Goal: Task Accomplishment & Management: Manage account settings

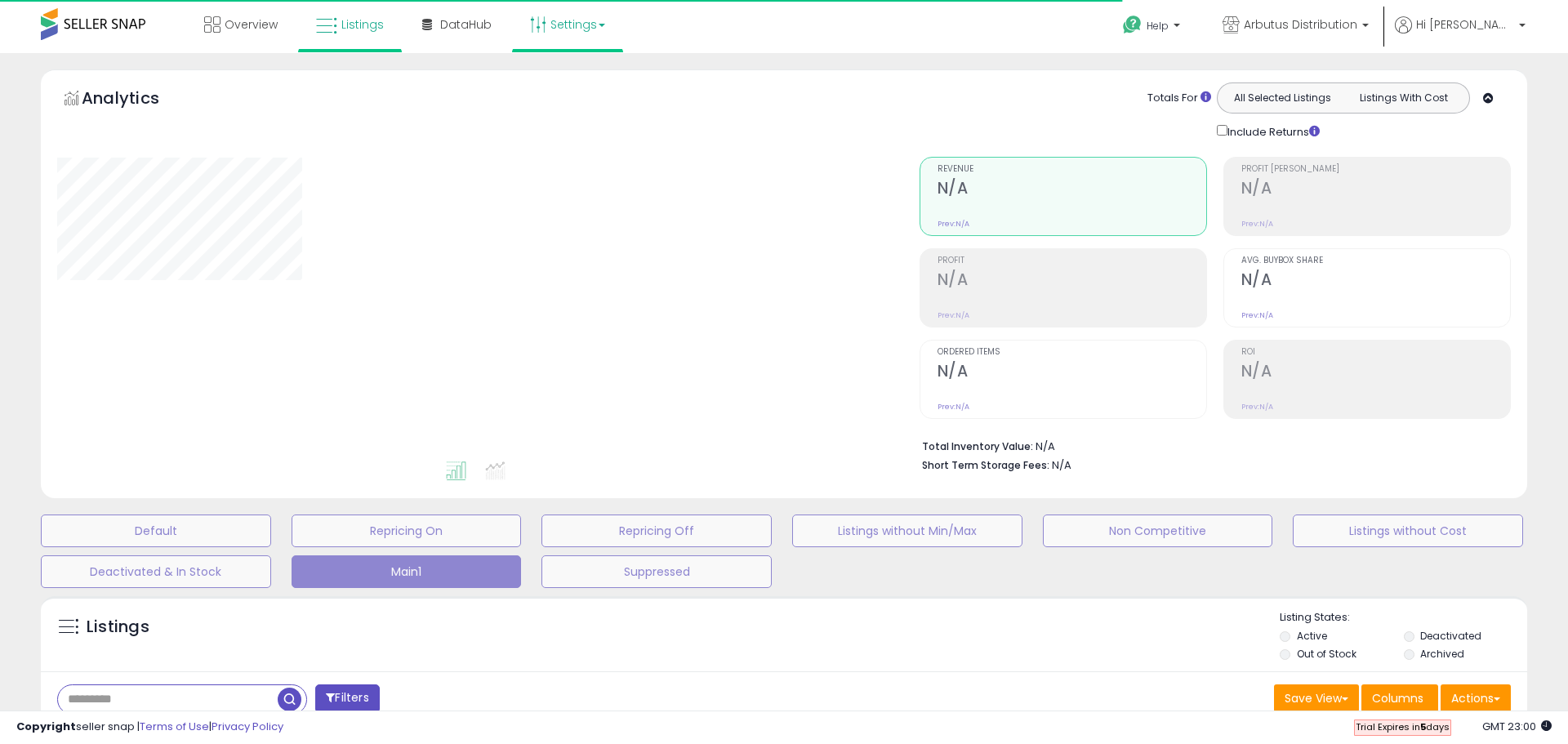
click at [582, 29] on link "Settings" at bounding box center [567, 24] width 100 height 49
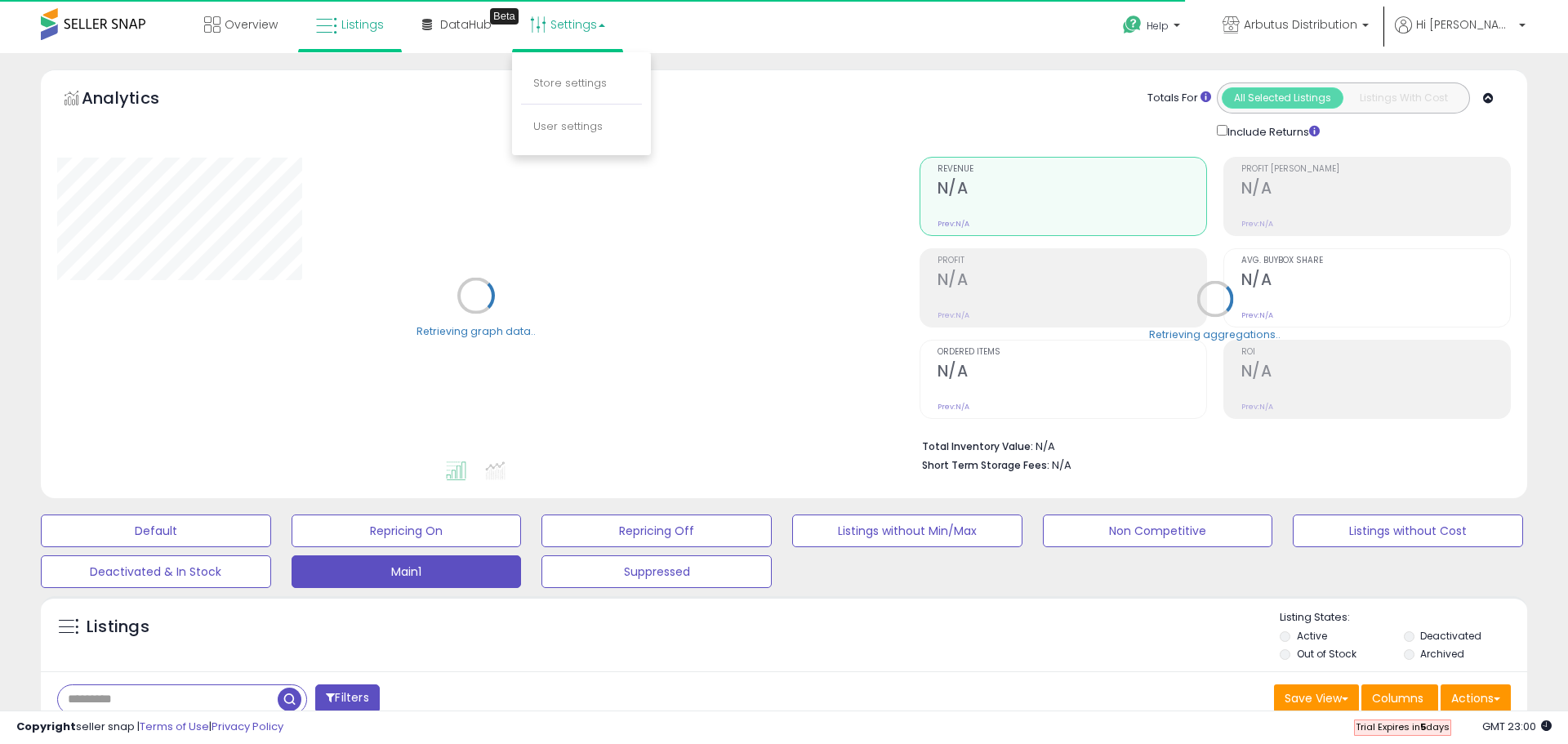
select select "**"
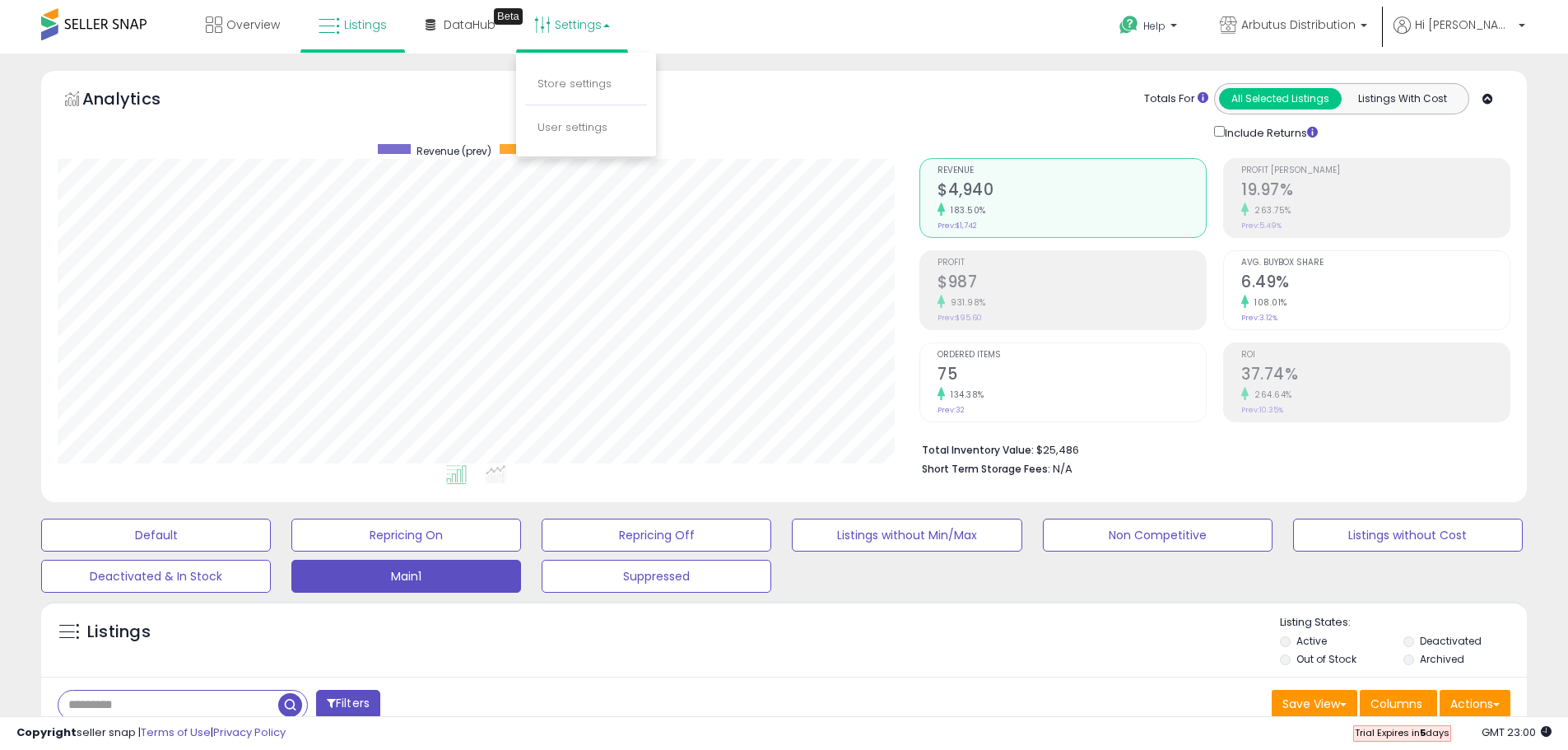
scroll to position [338, 862]
click at [583, 79] on link "Store settings" at bounding box center [574, 84] width 74 height 15
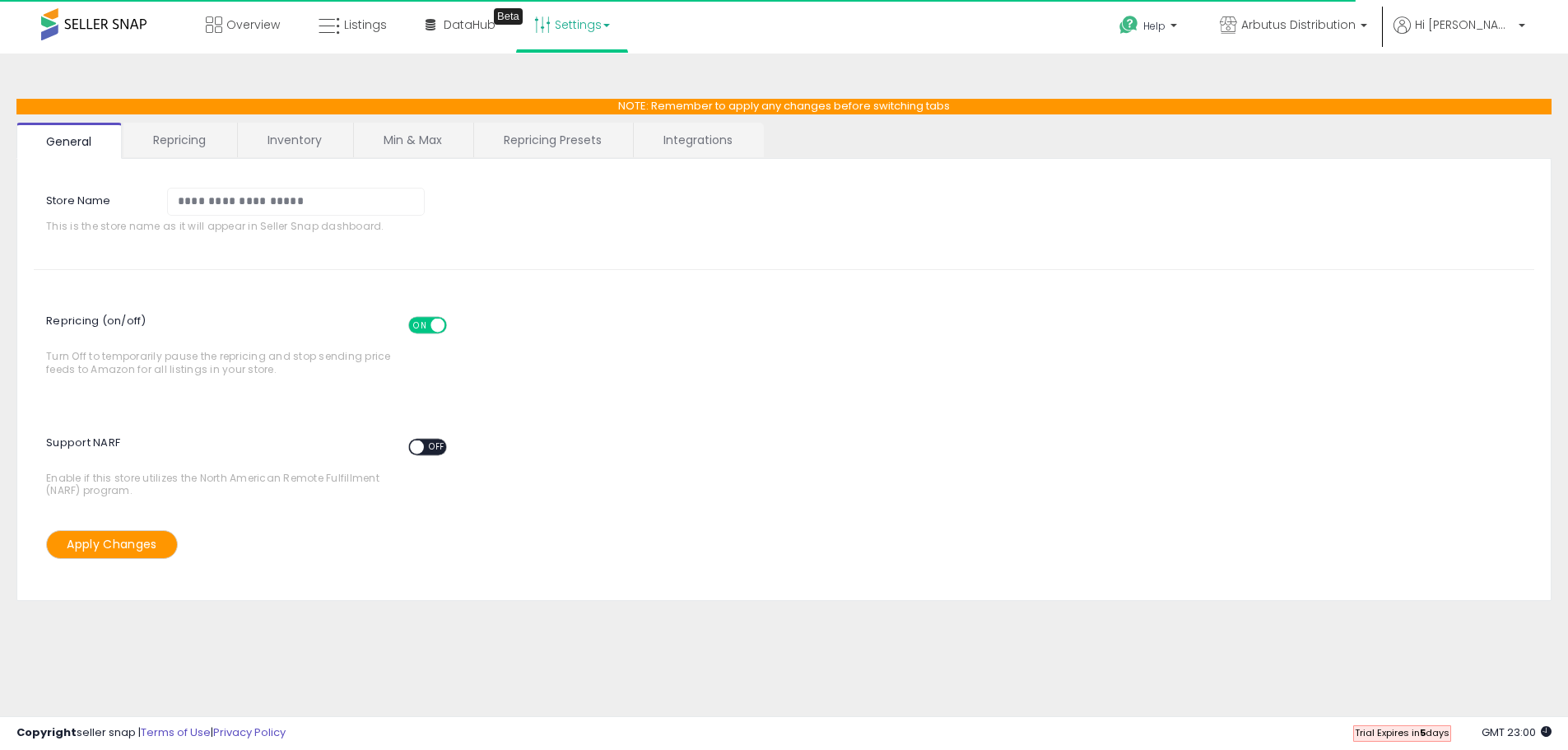
click at [565, 144] on link "Repricing Presets" at bounding box center [553, 139] width 158 height 34
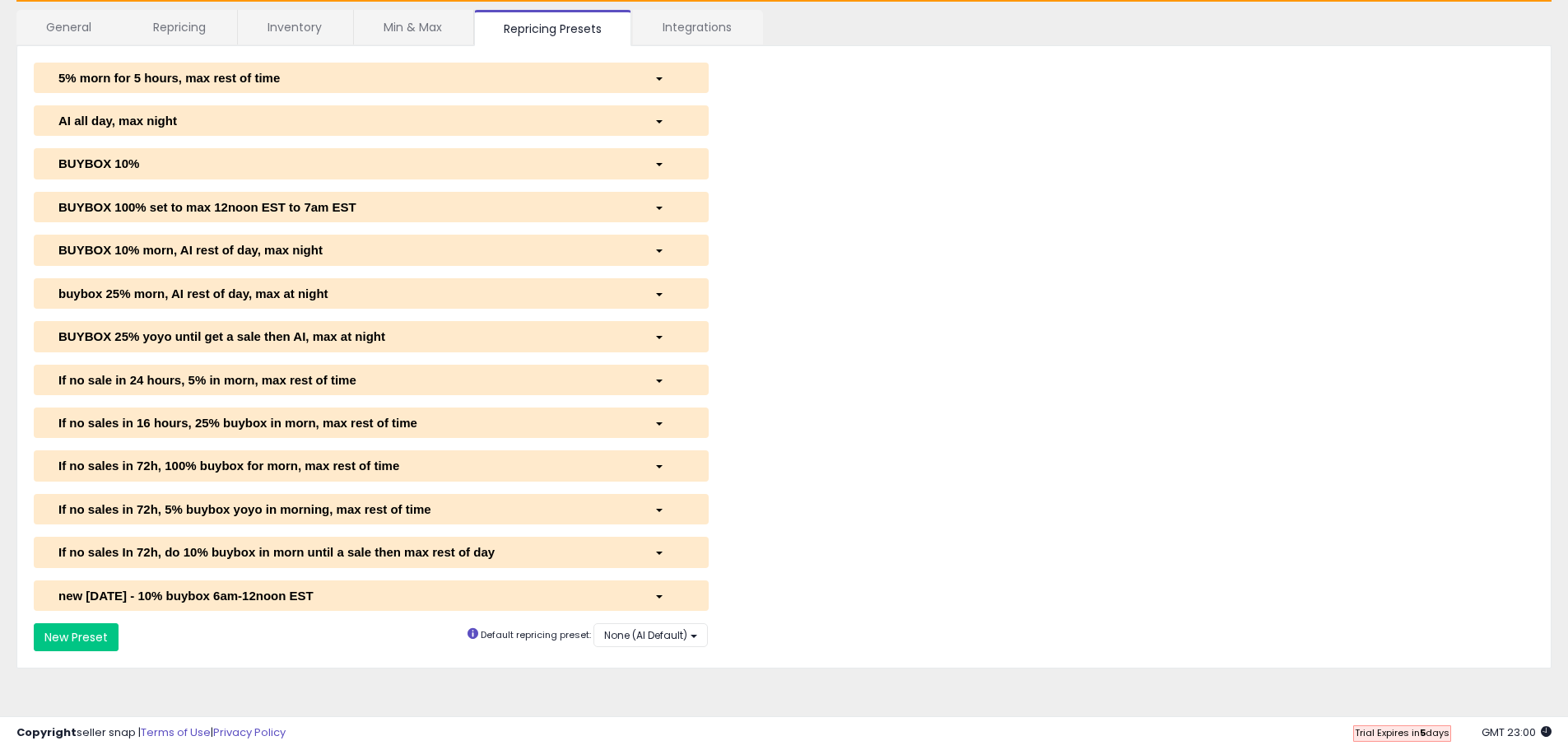
scroll to position [114, 0]
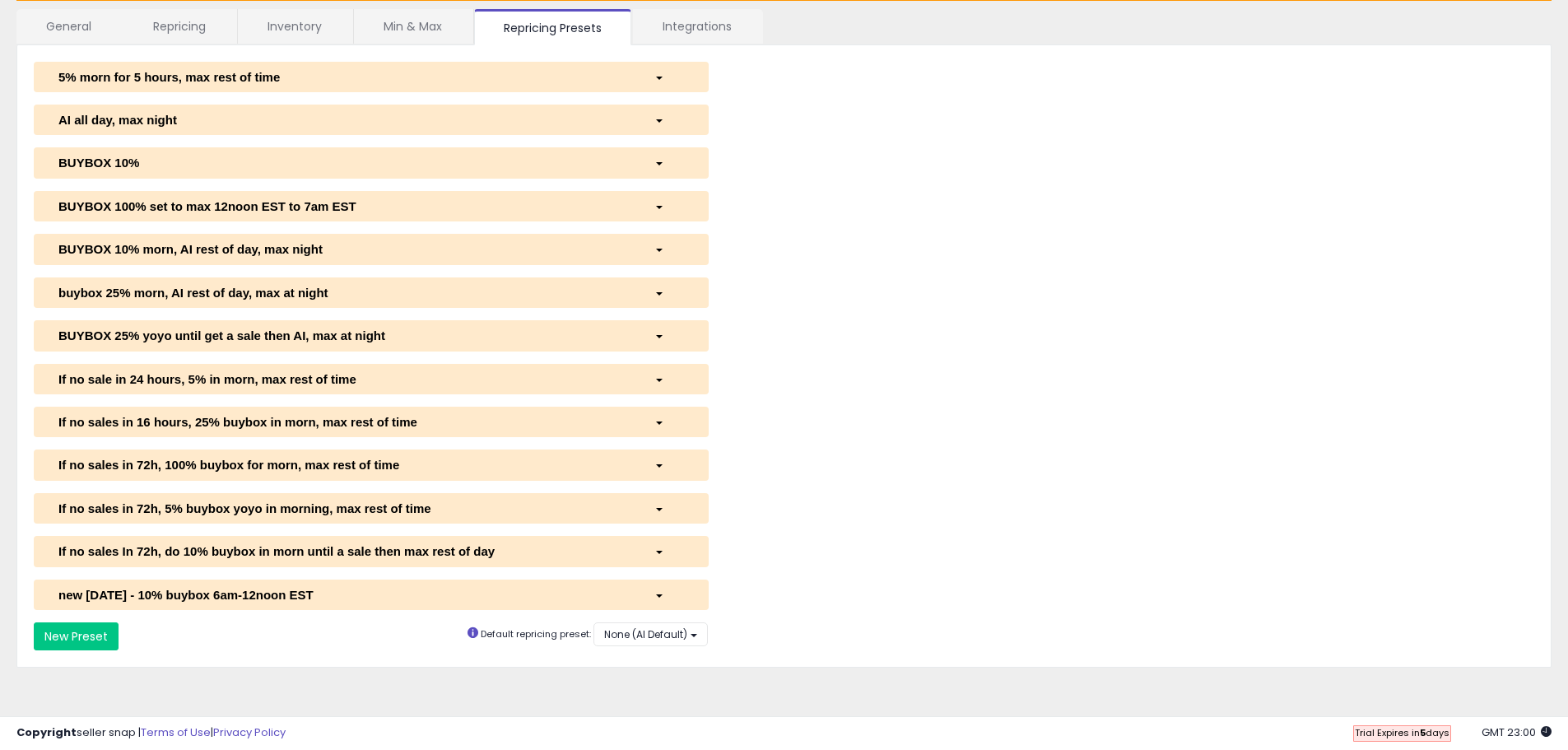
select select "*********"
click at [666, 592] on div "button" at bounding box center [669, 595] width 54 height 17
select select "**********"
select select "******"
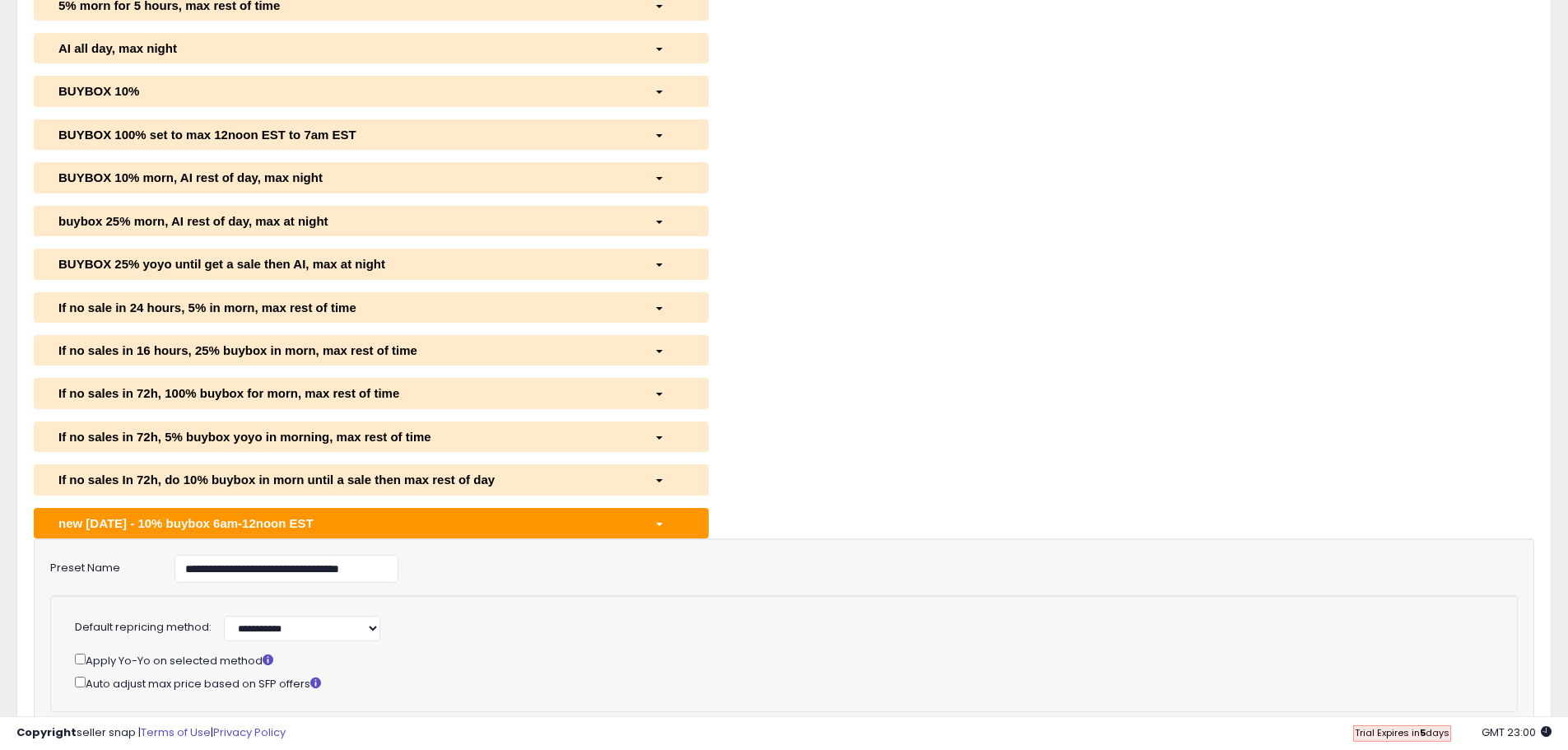
scroll to position [361, 0]
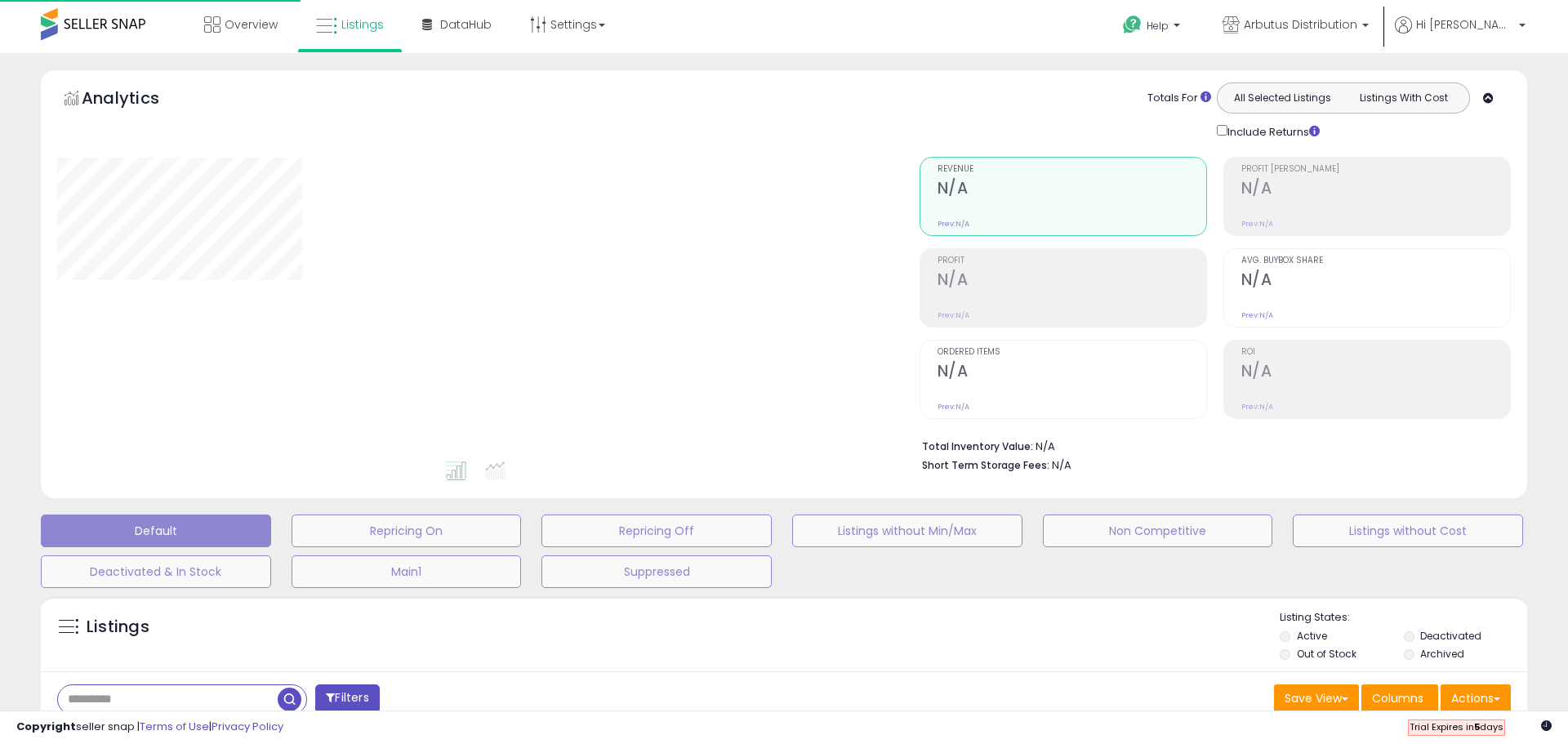
type input "****"
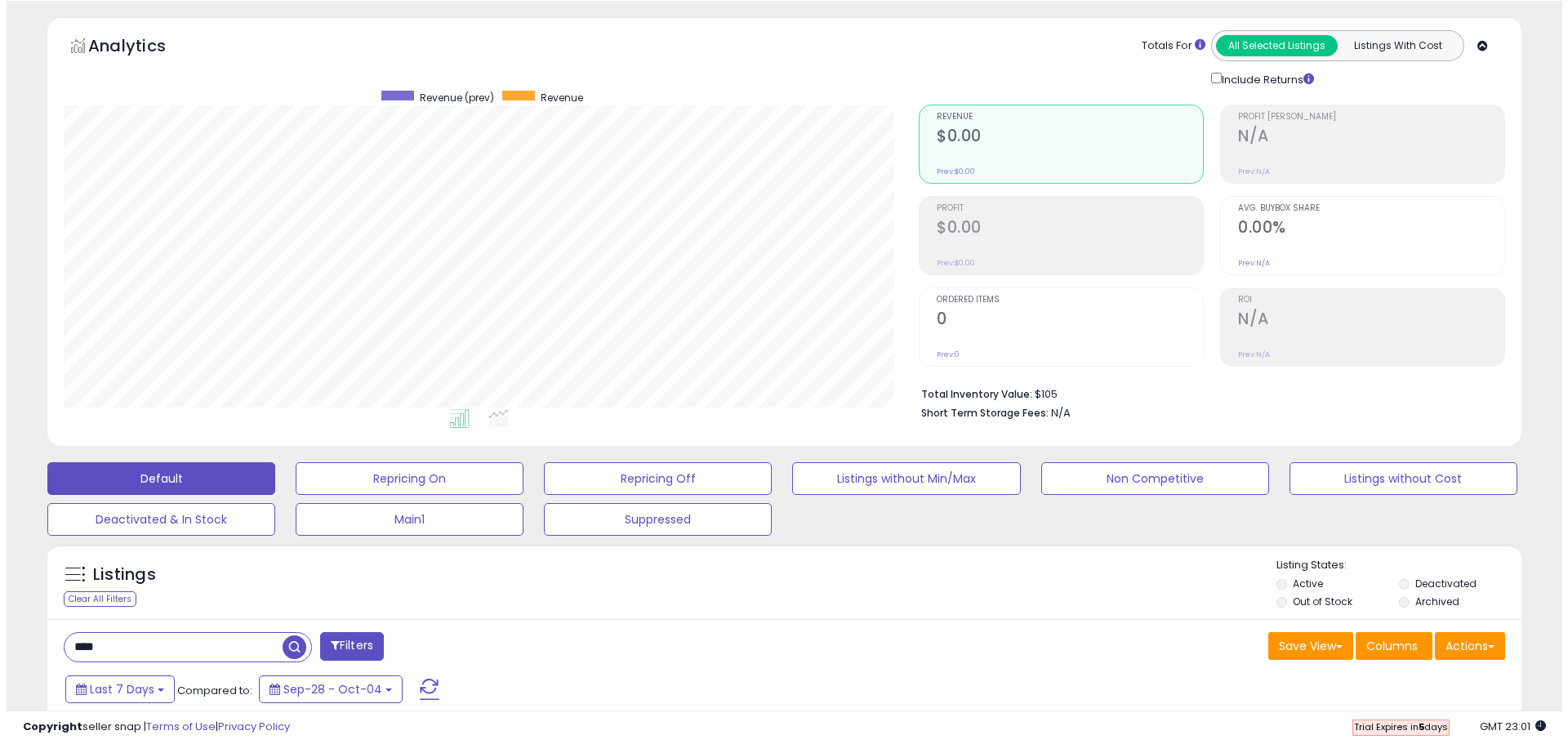
scroll to position [82, 0]
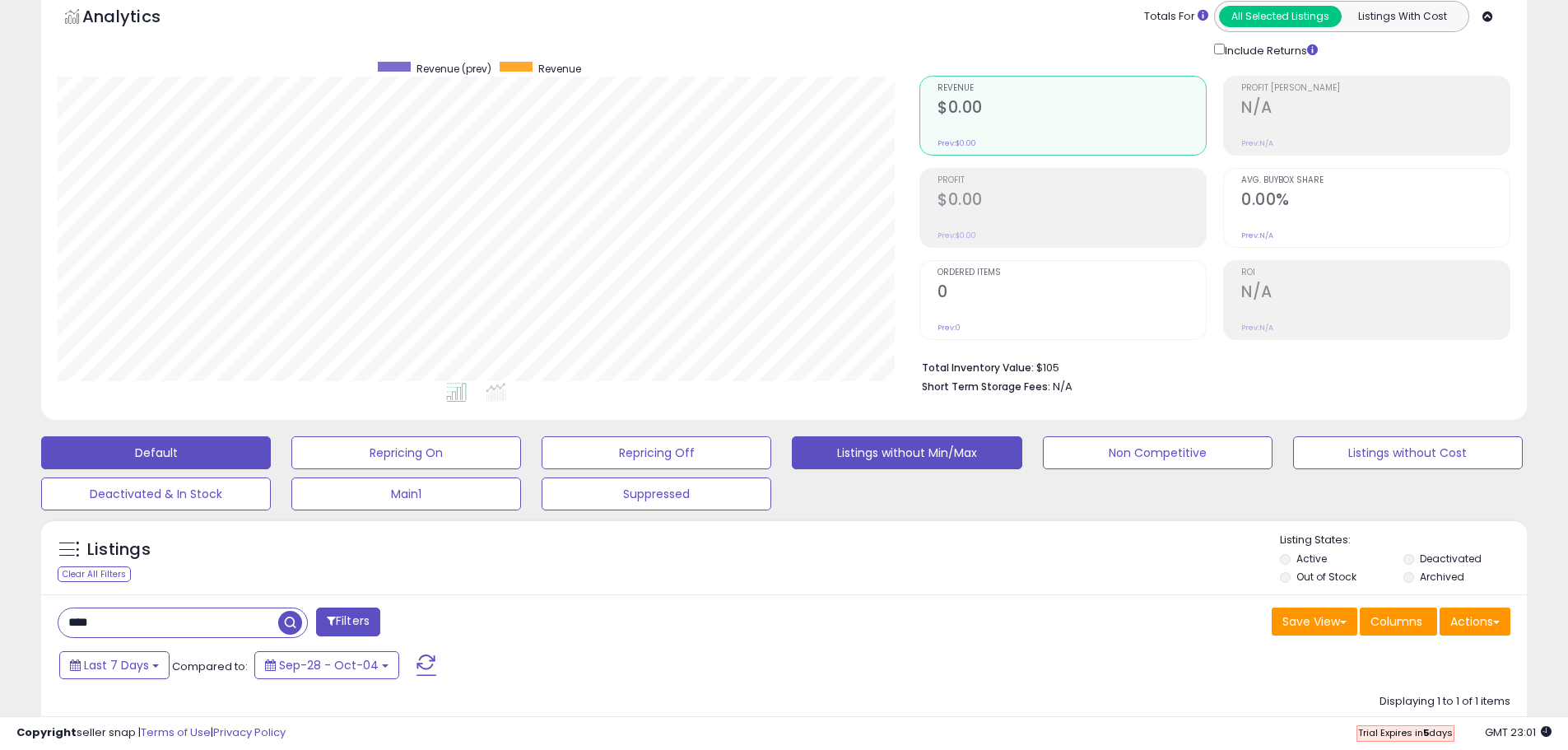
click at [867, 454] on button "Listings without Min/Max" at bounding box center [907, 453] width 230 height 33
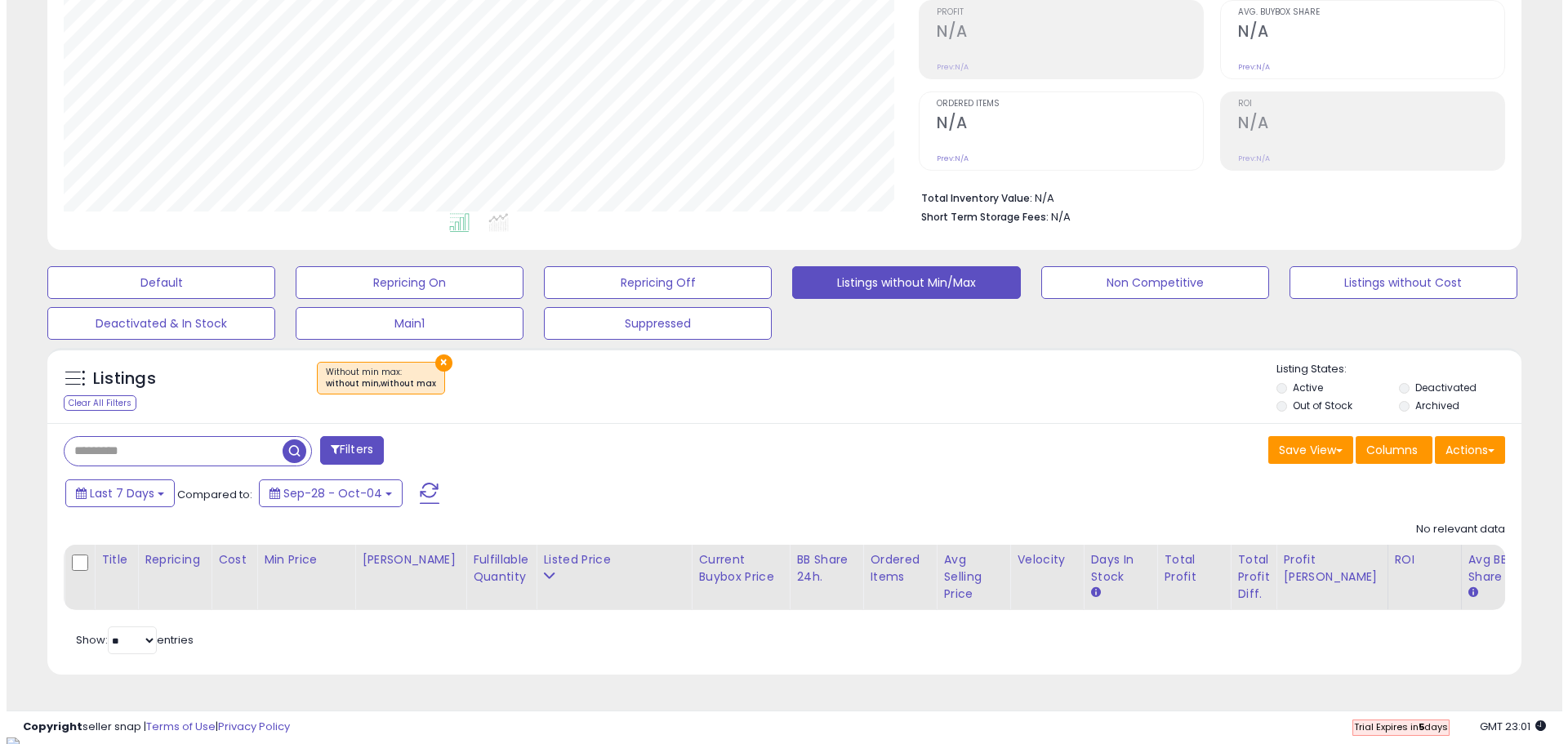
scroll to position [252, 0]
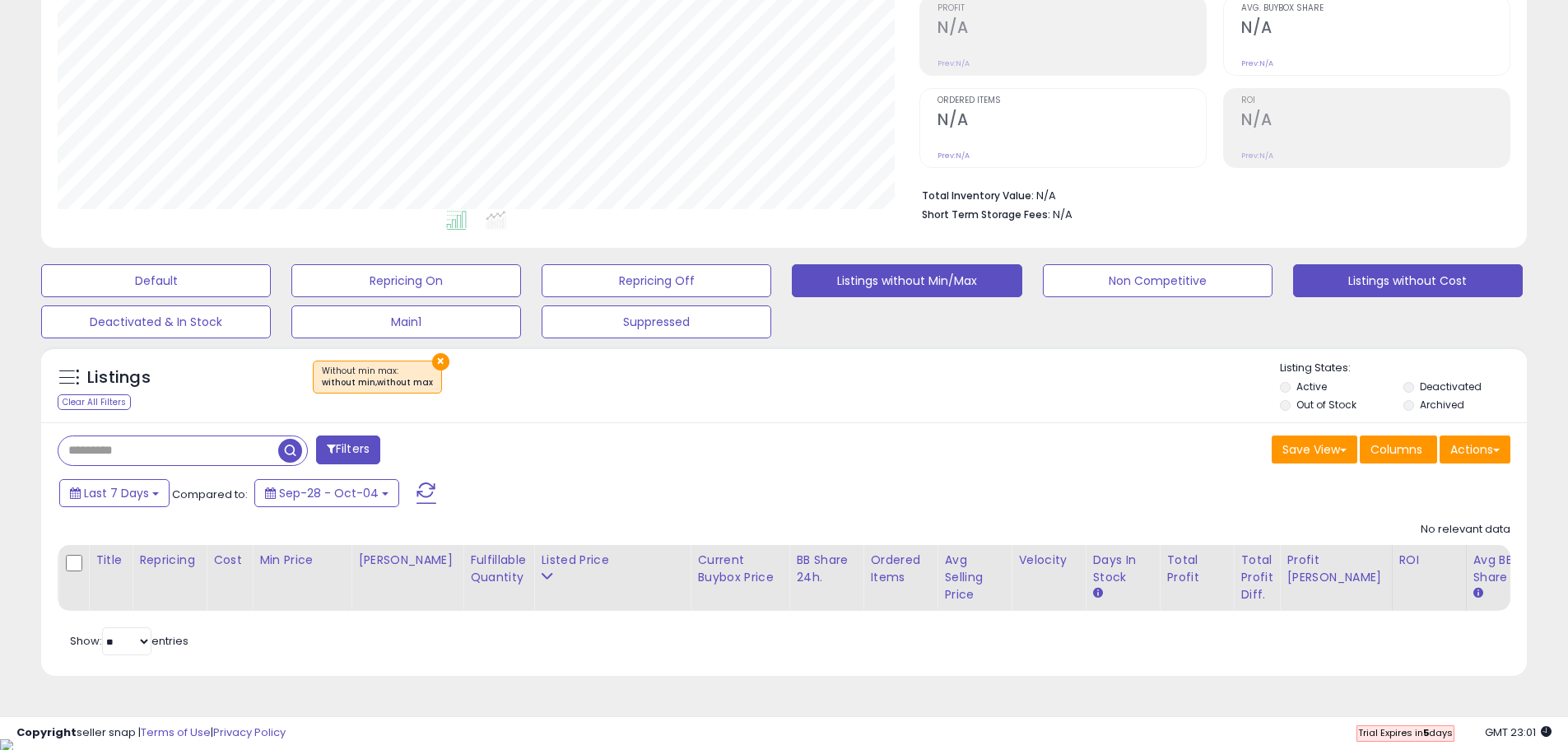
click at [1387, 288] on button "Listings without Cost" at bounding box center [1408, 281] width 230 height 33
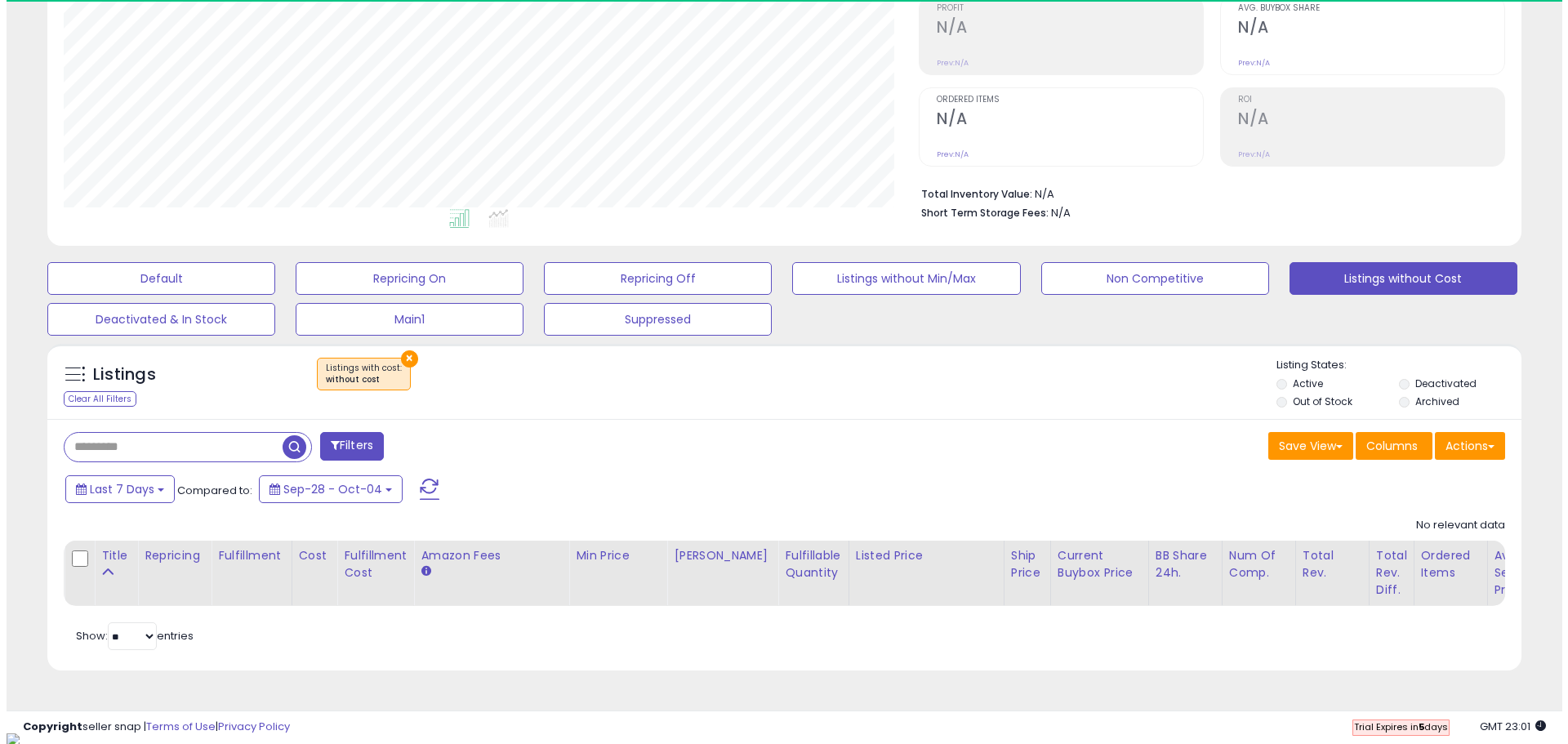
scroll to position [335, 855]
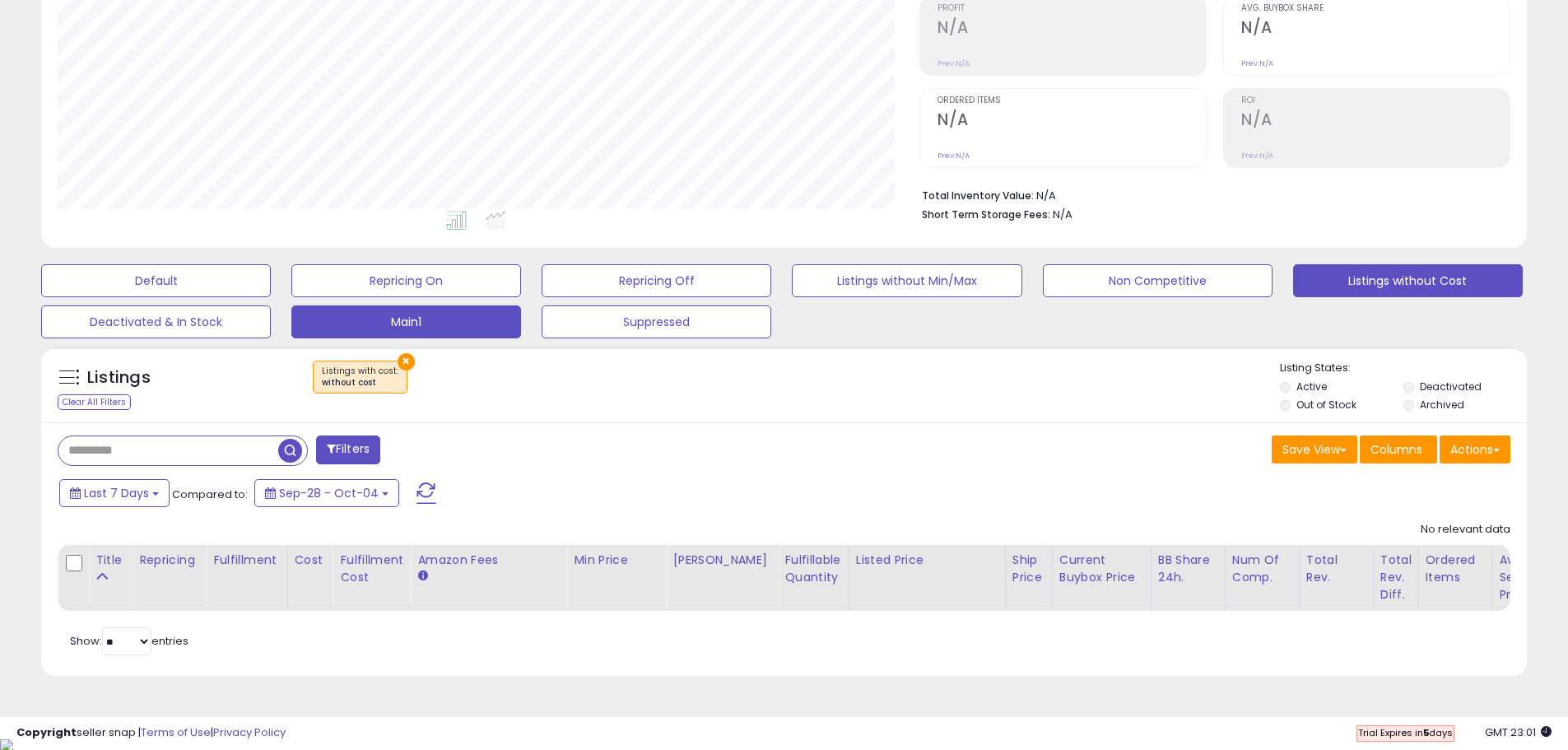
click at [452, 321] on button "Main1" at bounding box center [406, 322] width 230 height 33
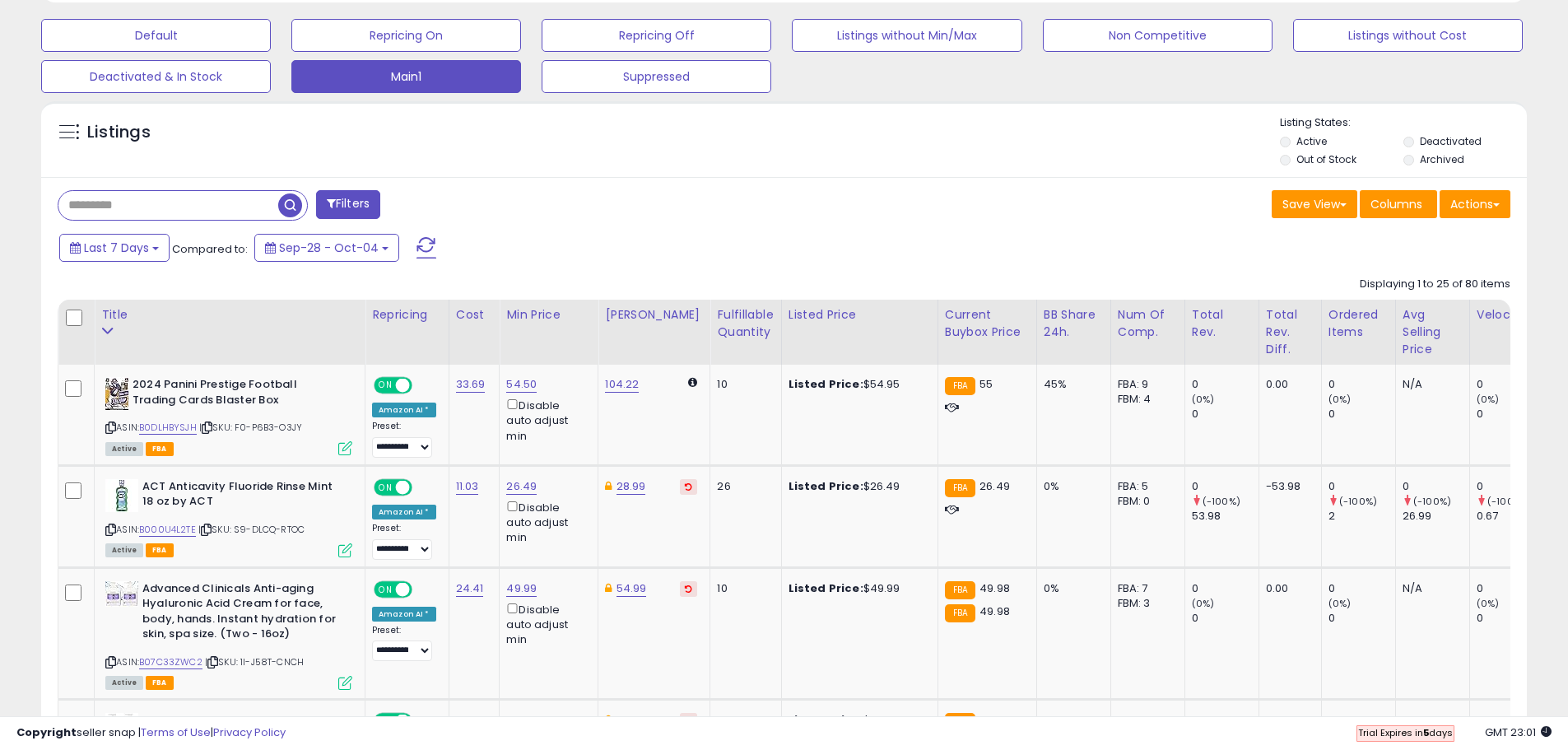
scroll to position [501, 0]
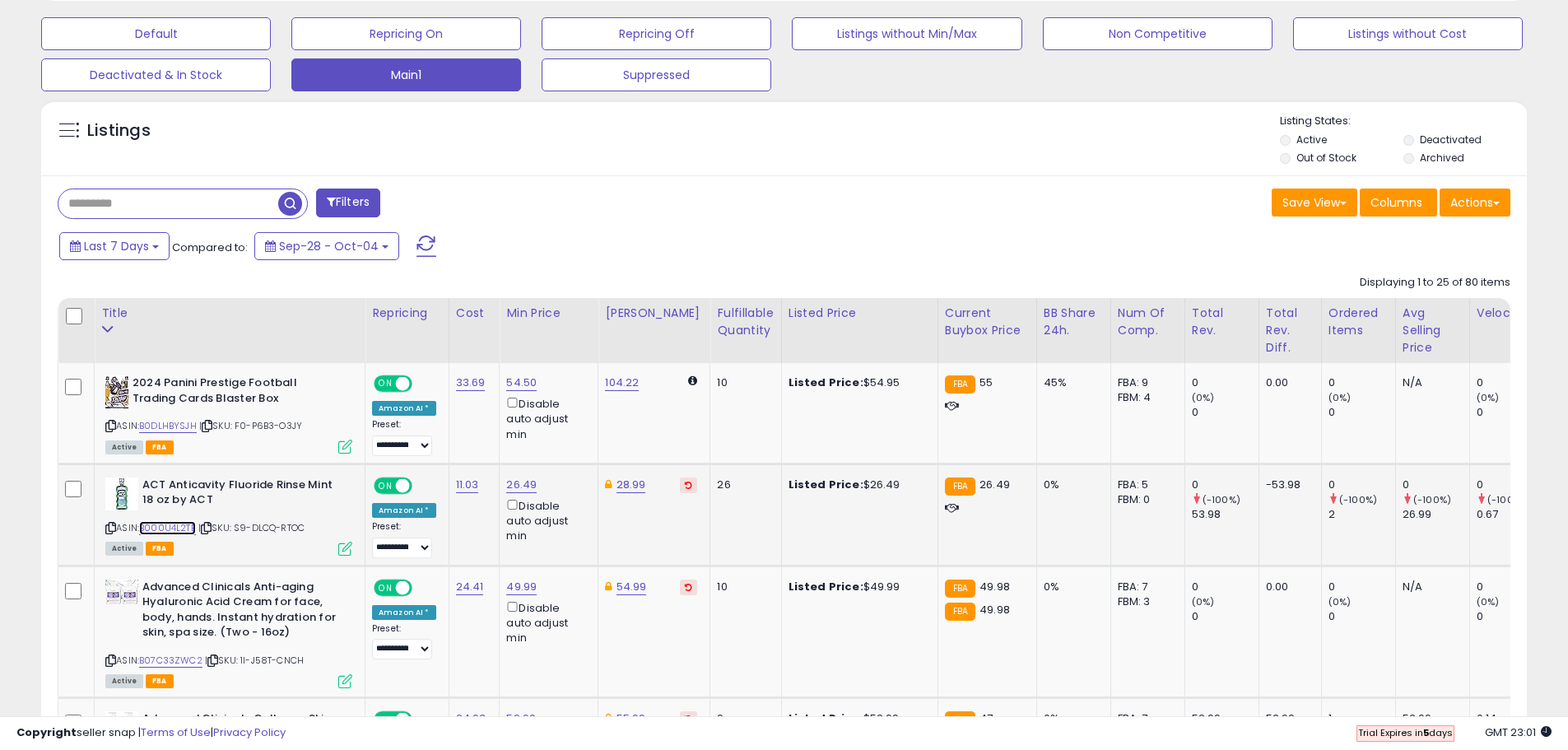
click at [164, 524] on link "B000U4L2TE" at bounding box center [168, 528] width 57 height 14
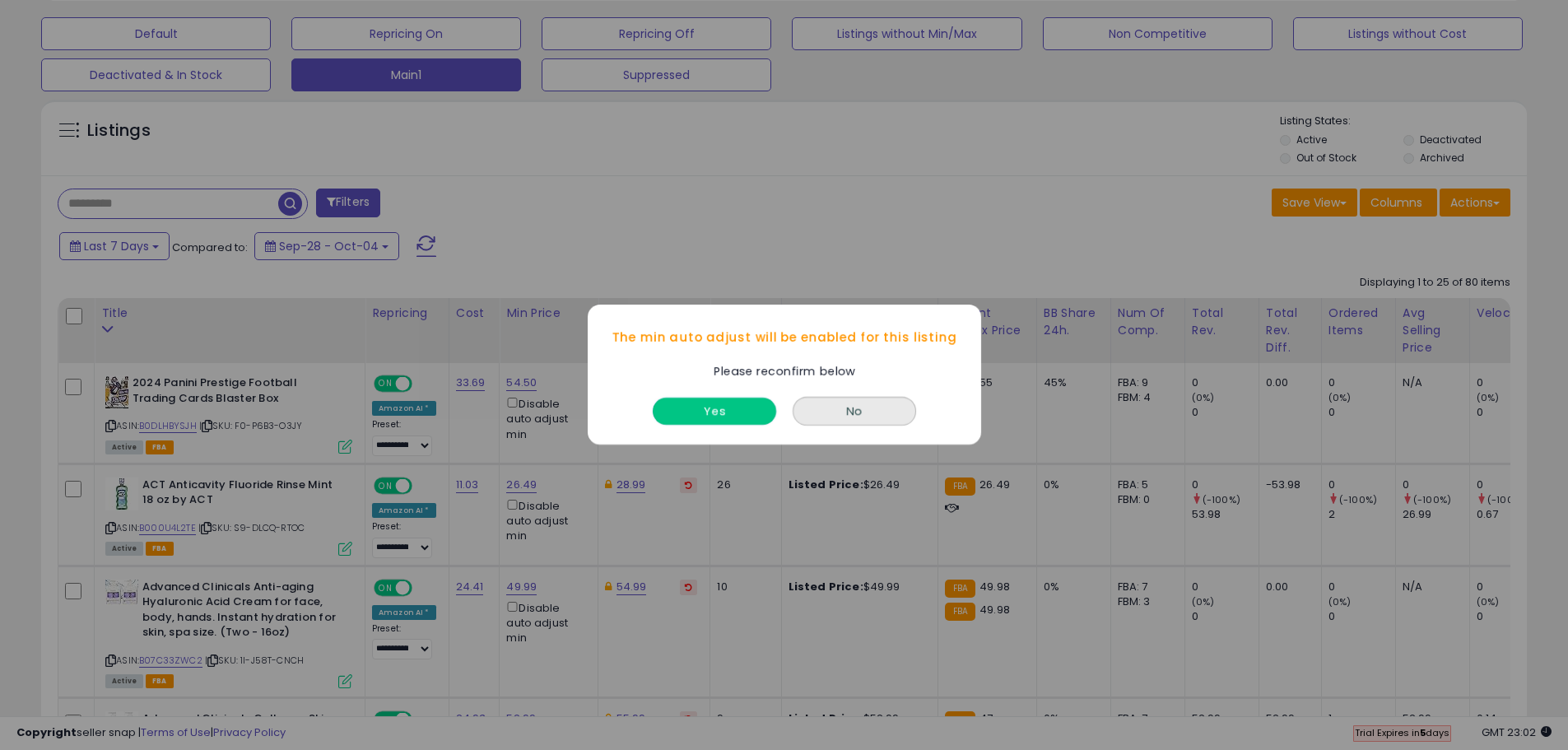
click at [731, 408] on button "Yes" at bounding box center [714, 412] width 123 height 28
click at [722, 412] on button "Yes" at bounding box center [714, 412] width 123 height 28
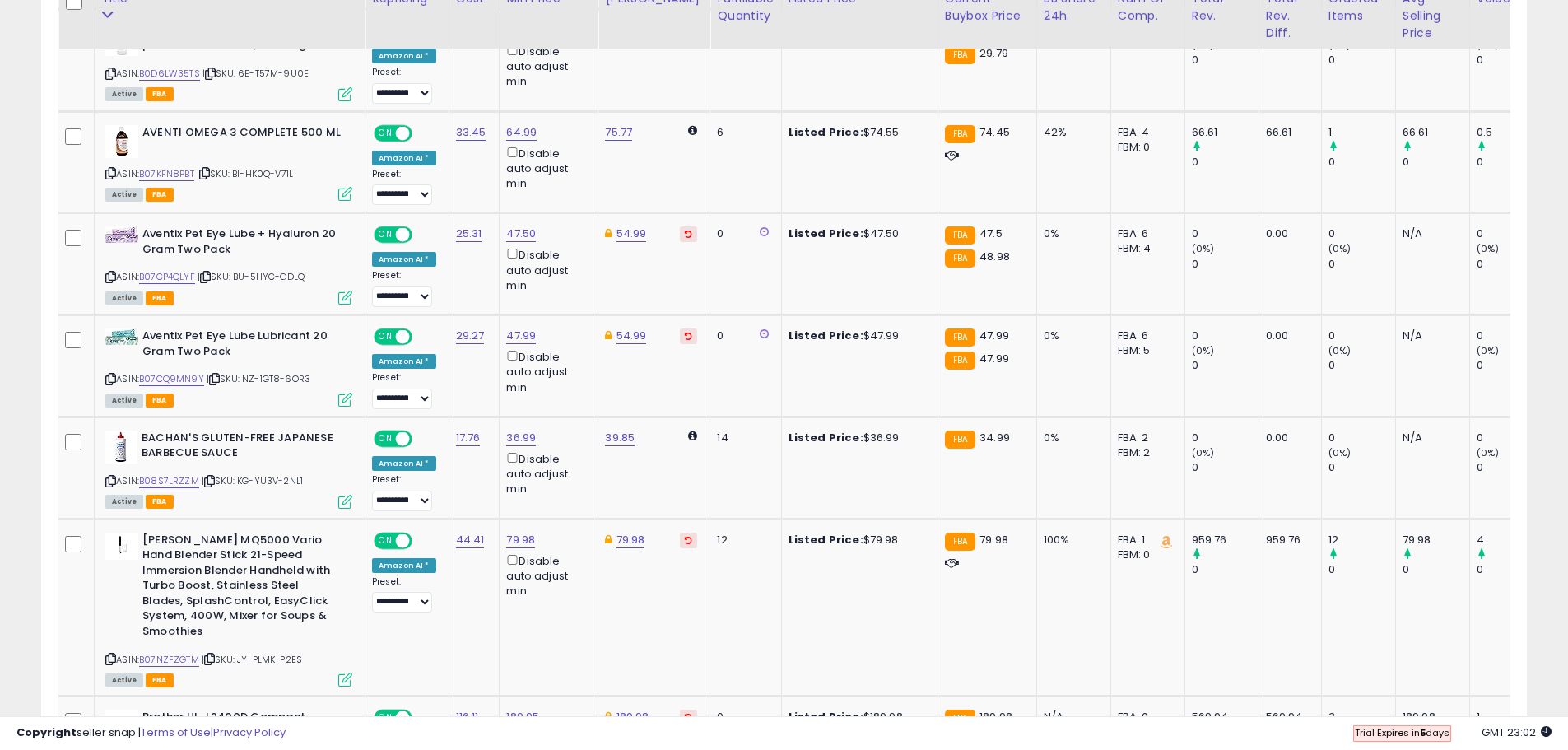
scroll to position [1324, 0]
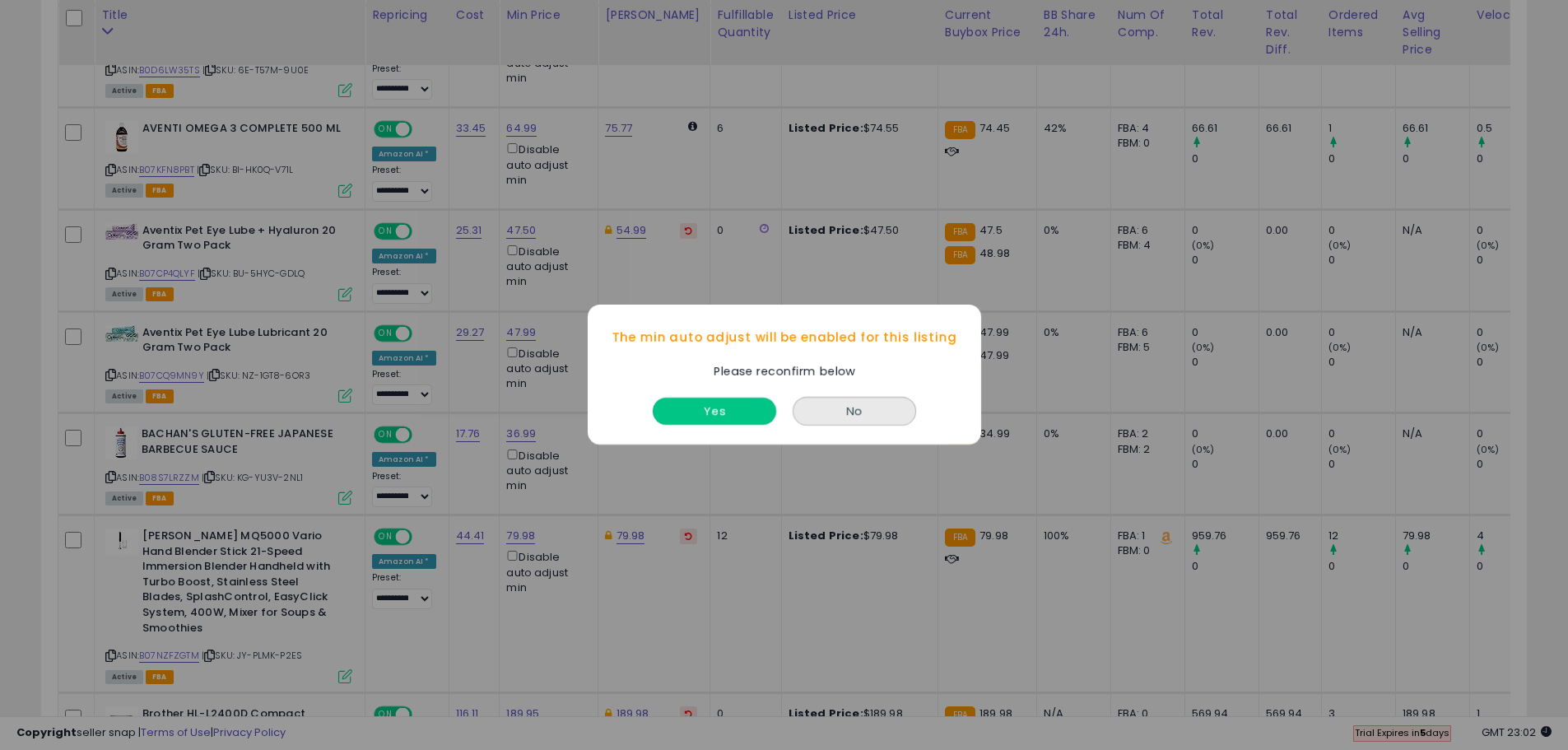
click at [726, 414] on button "Yes" at bounding box center [714, 412] width 123 height 28
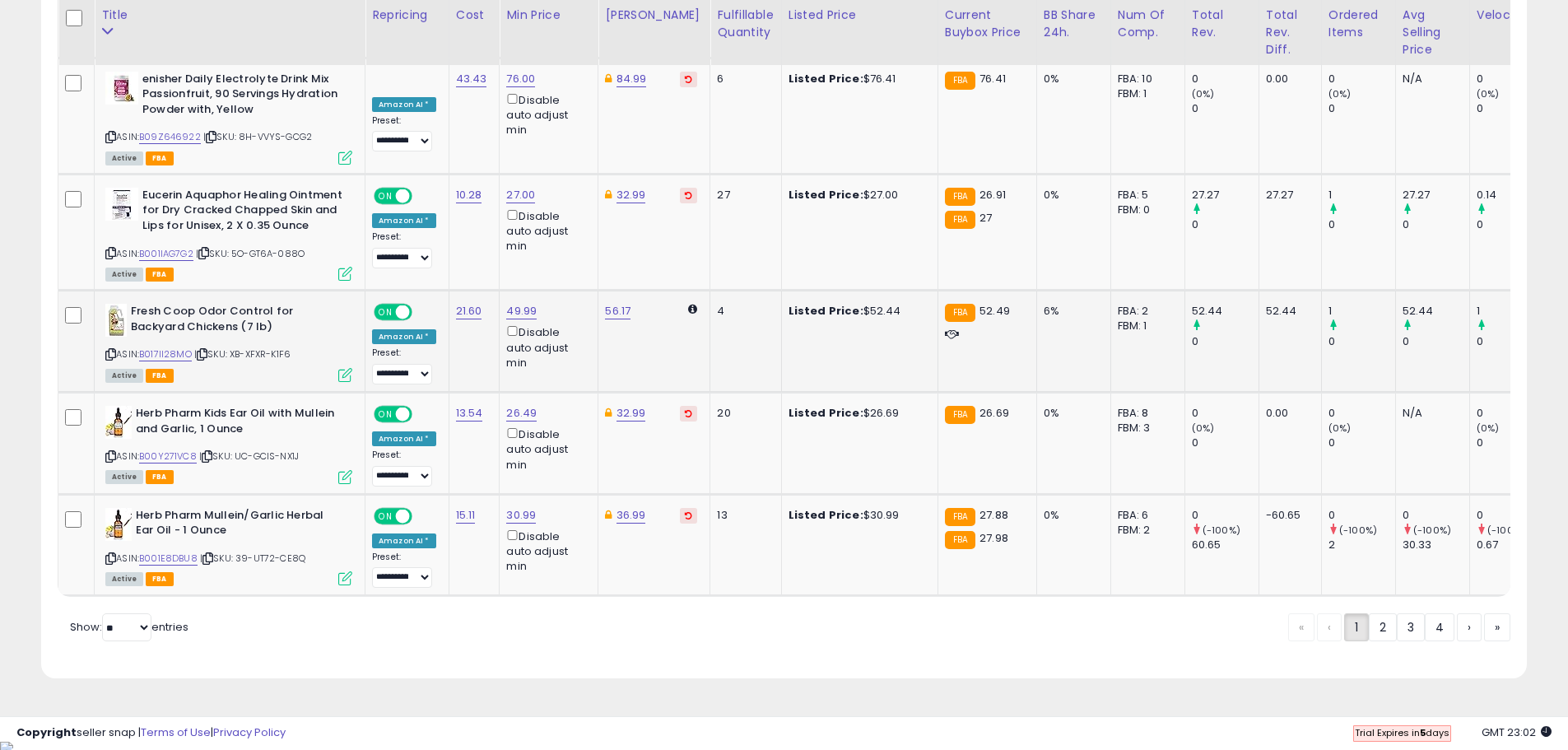
scroll to position [3220, 0]
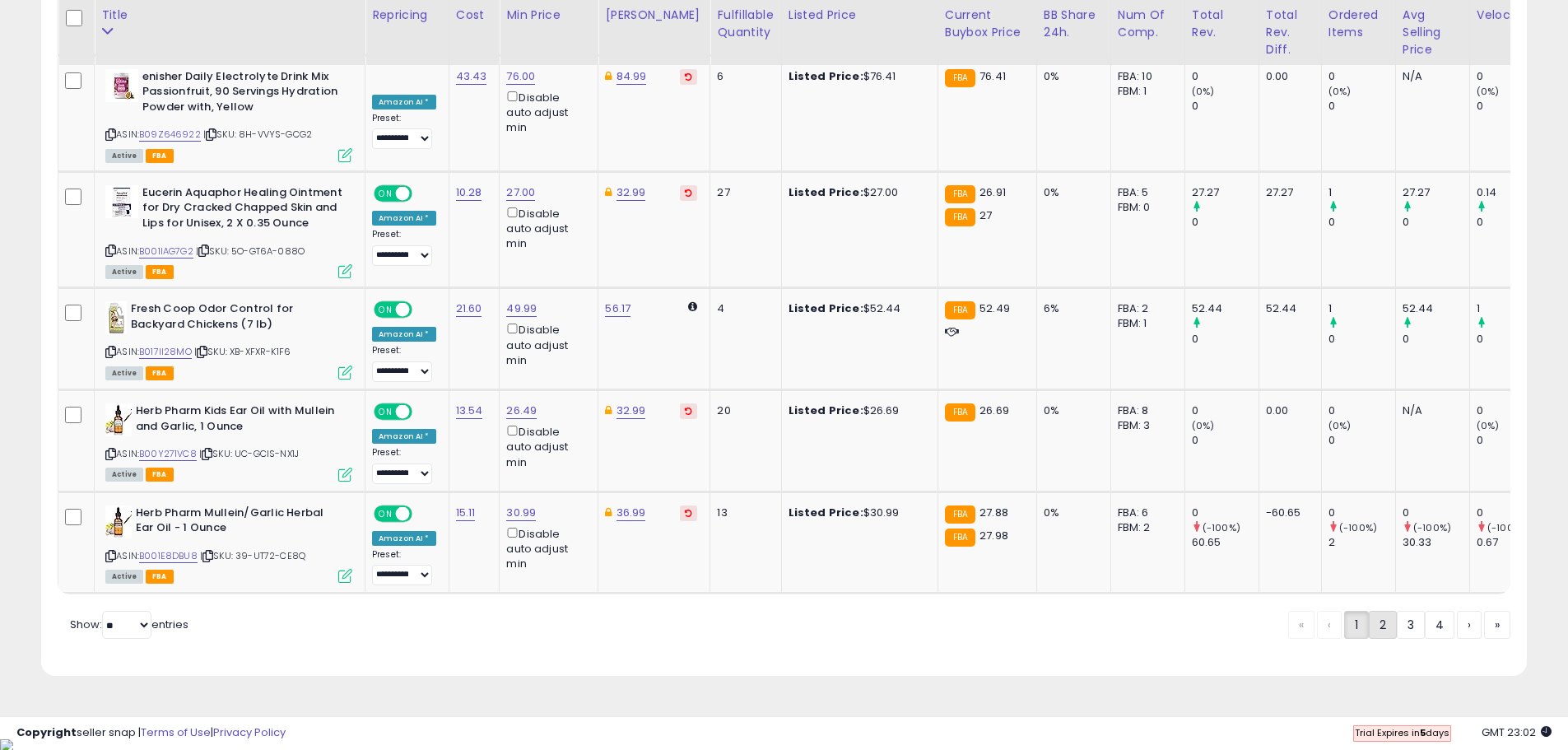
click at [1372, 635] on link "2" at bounding box center [1383, 624] width 28 height 28
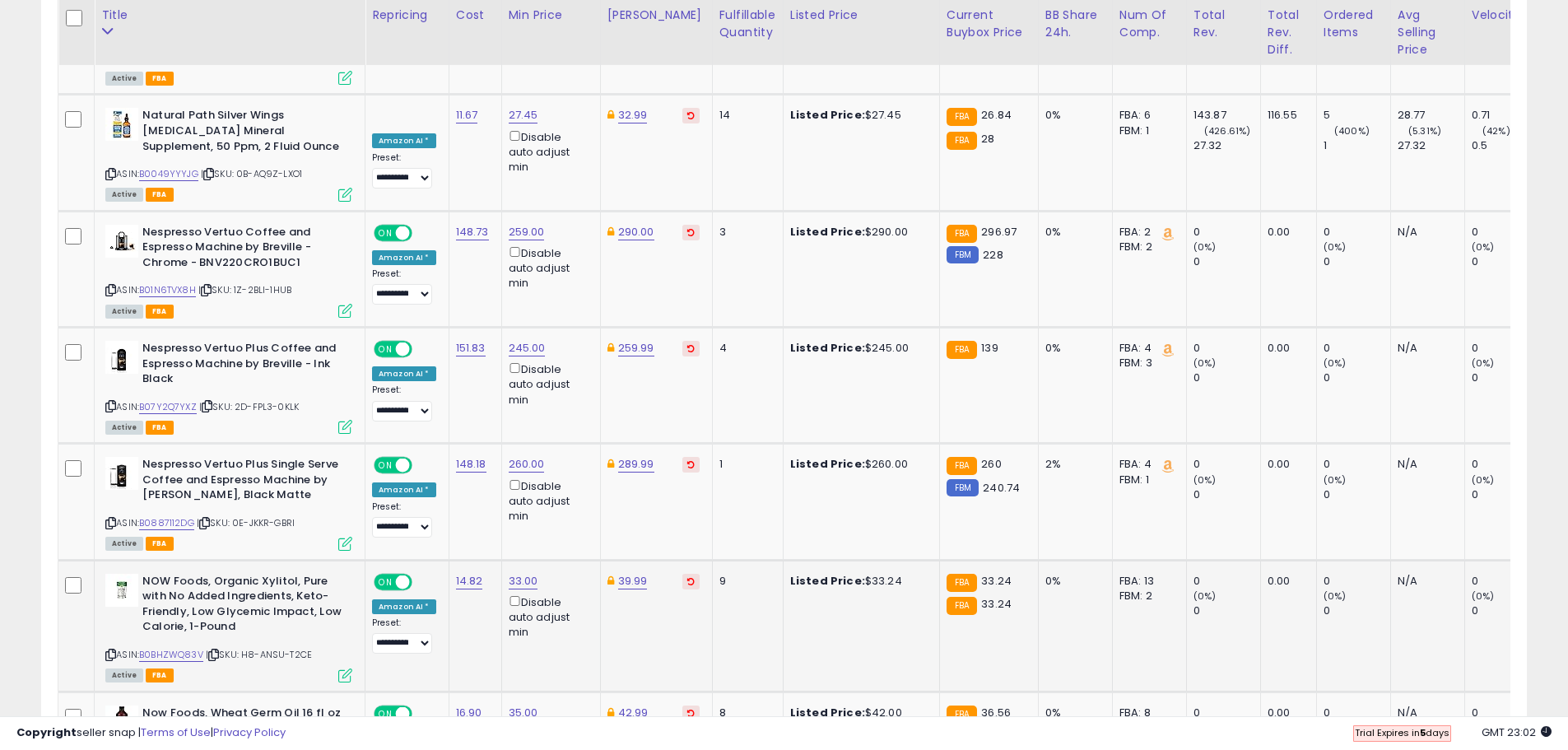
scroll to position [3748, 0]
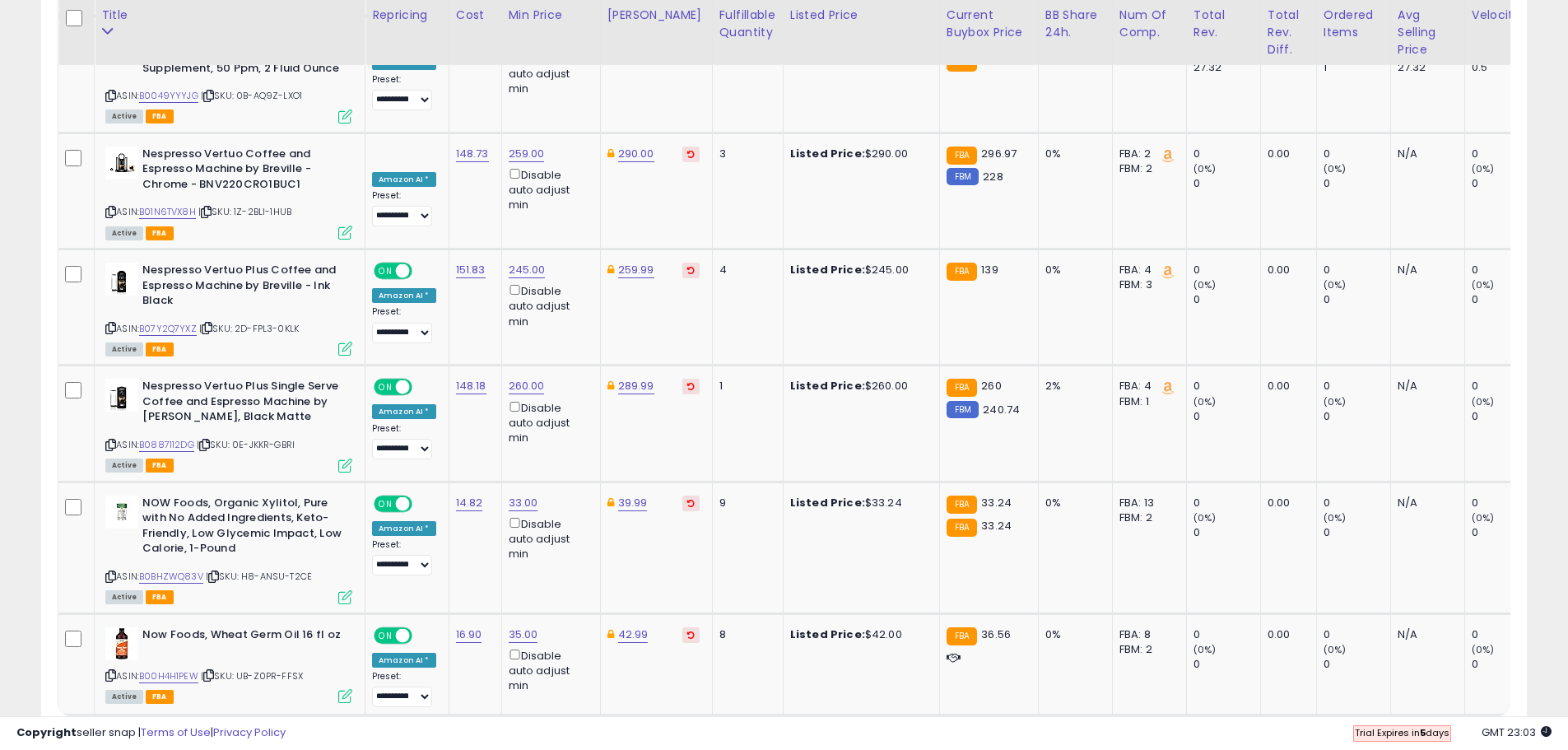
click at [1413, 733] on link "3" at bounding box center [1410, 747] width 28 height 28
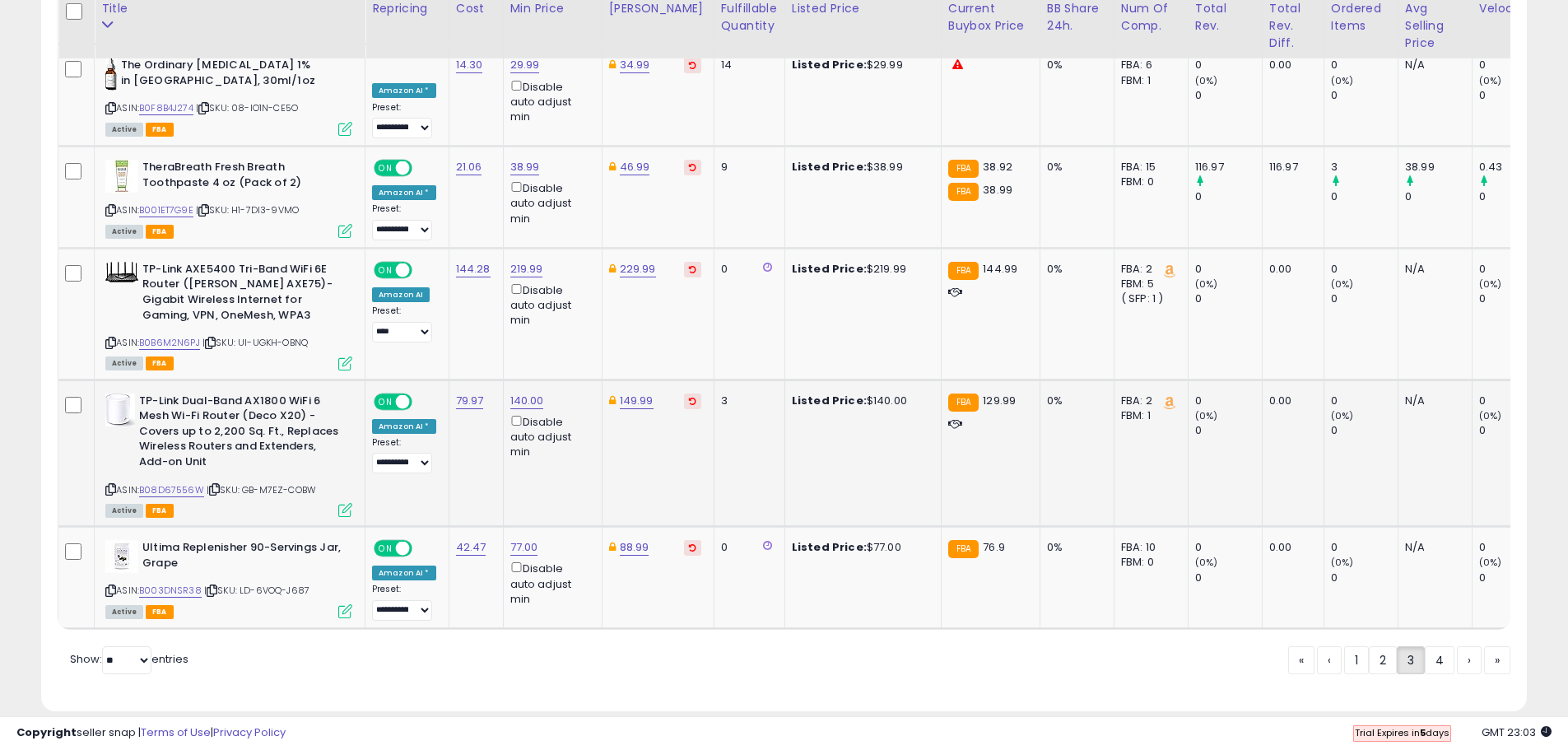
scroll to position [3341, 0]
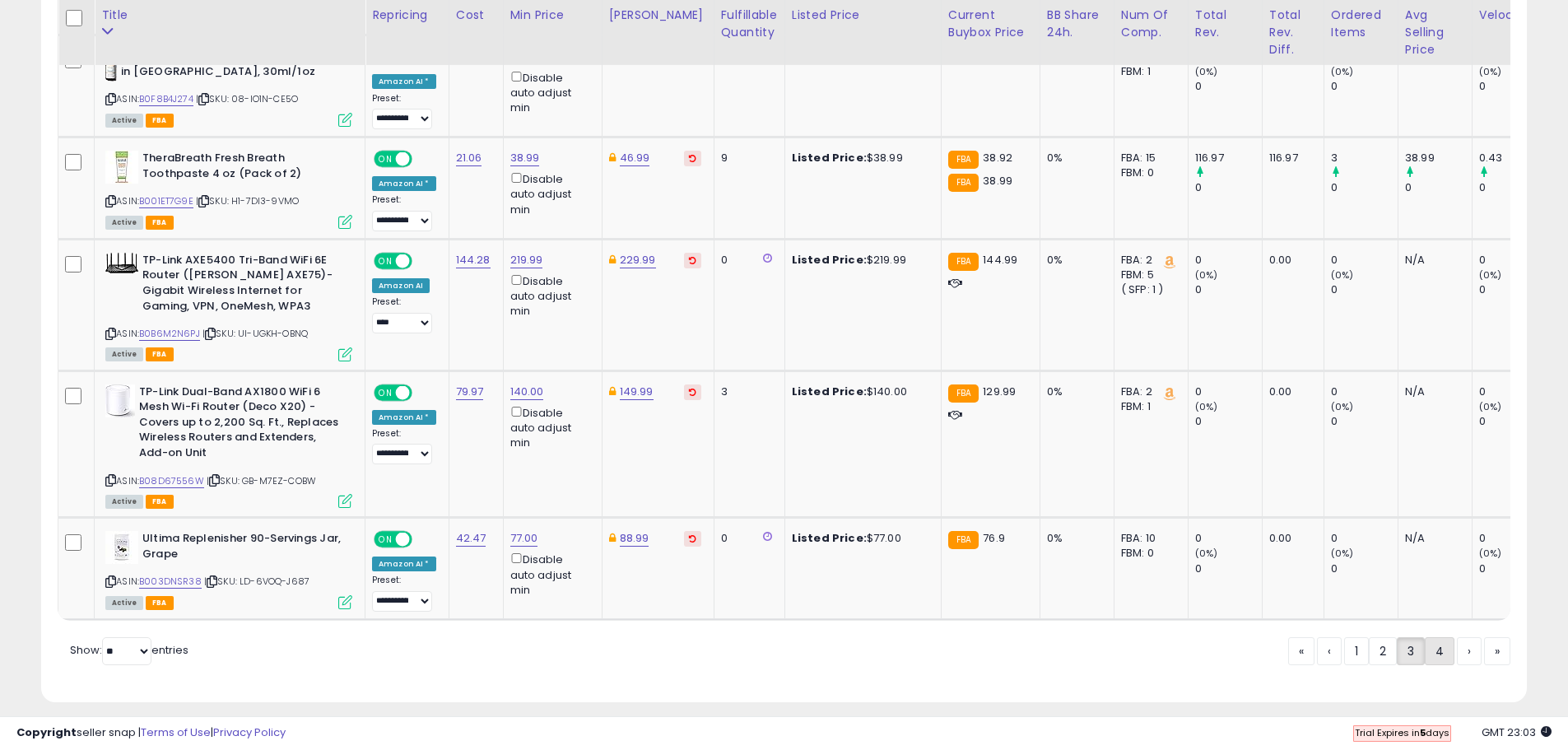
click at [1432, 637] on link "4" at bounding box center [1440, 651] width 29 height 28
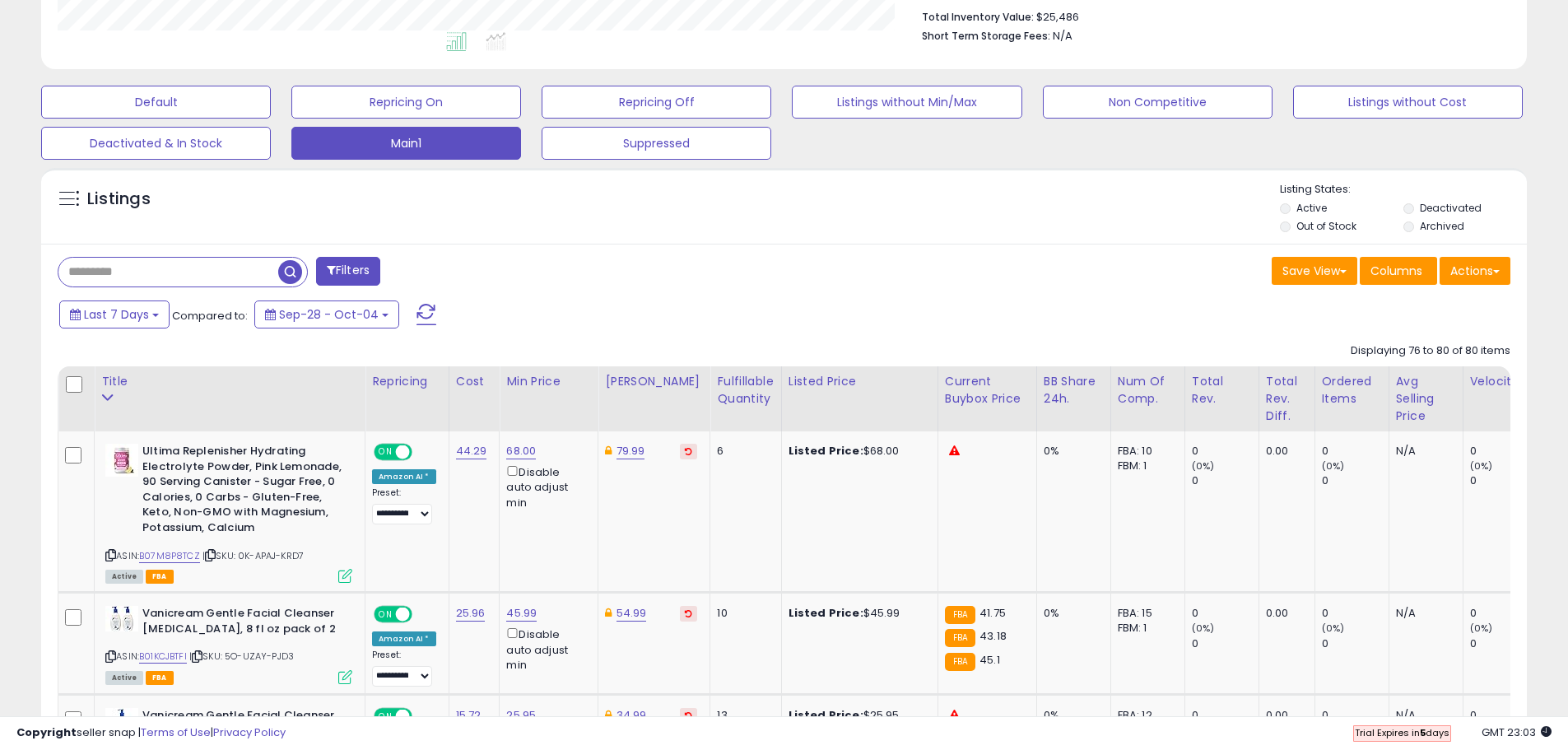
scroll to position [0, 0]
